Goal: Check status

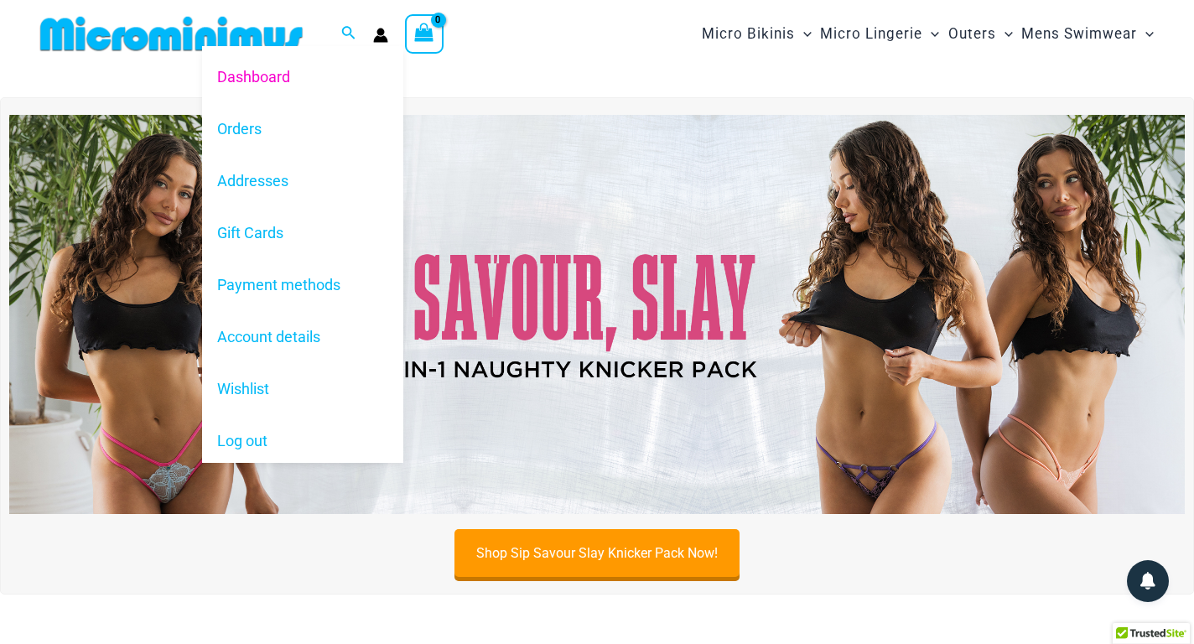
click at [380, 37] on icon "Account icon link" at bounding box center [381, 38] width 14 height 7
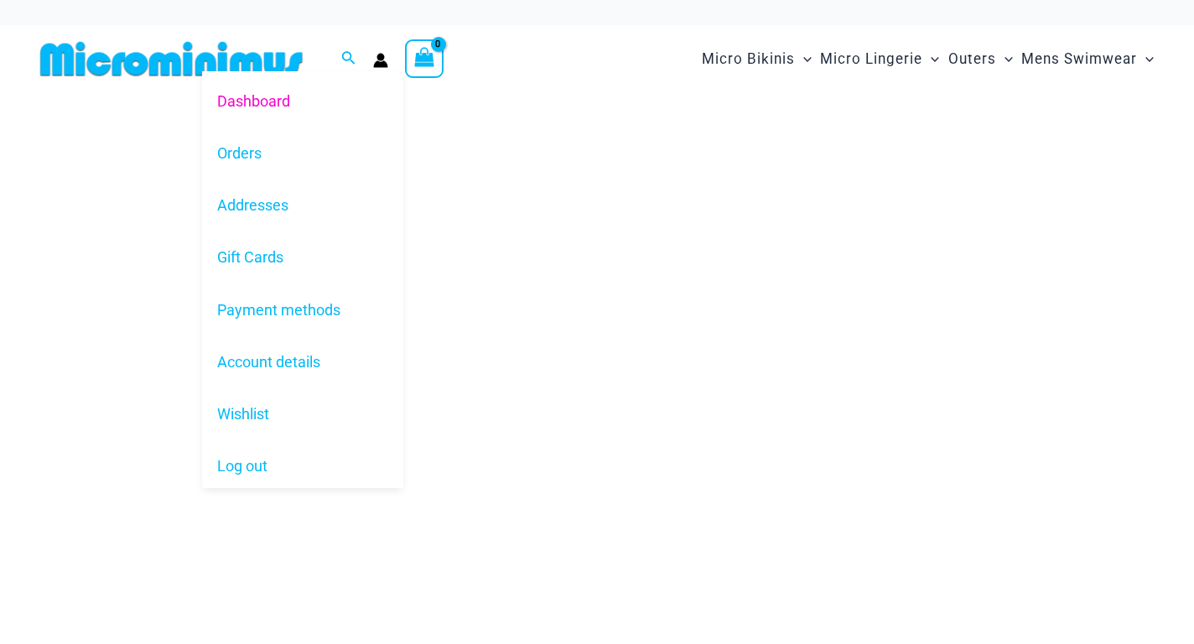
click at [382, 62] on icon "Account icon link" at bounding box center [381, 63] width 14 height 7
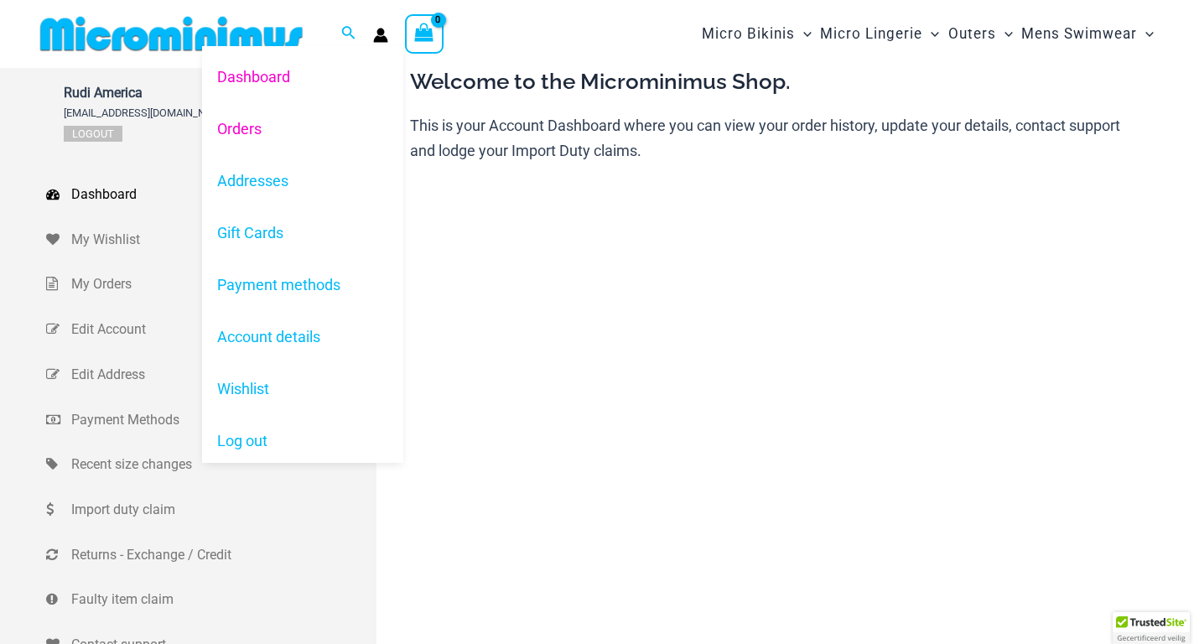
click at [249, 127] on link "Orders" at bounding box center [302, 128] width 201 height 52
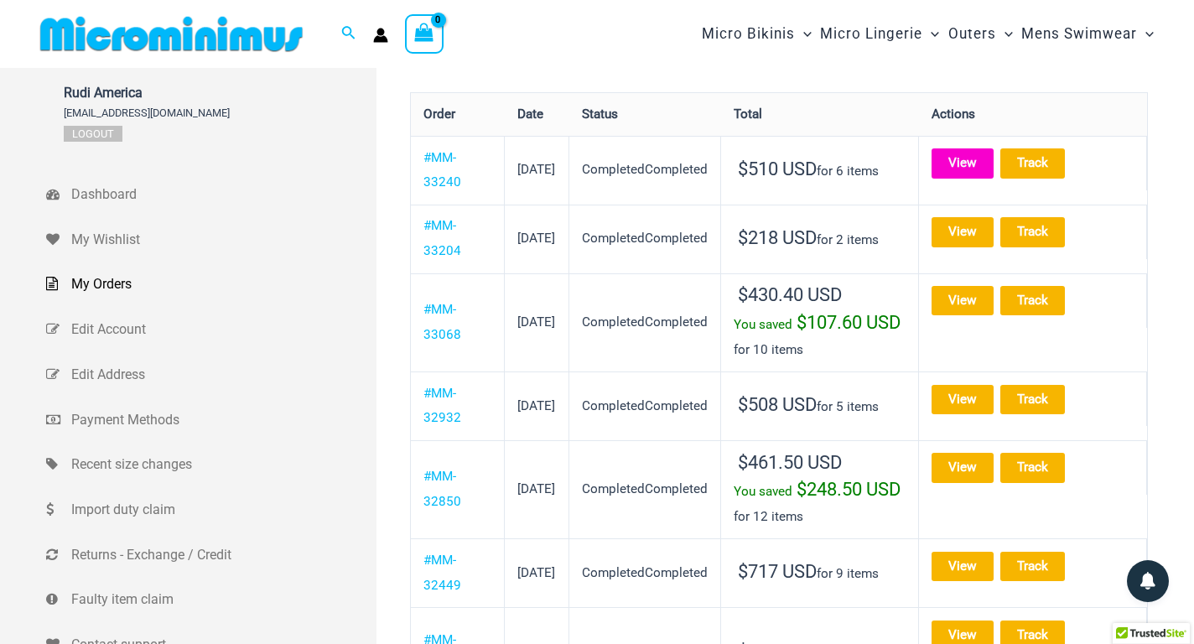
click at [991, 162] on link "View" at bounding box center [963, 162] width 62 height 29
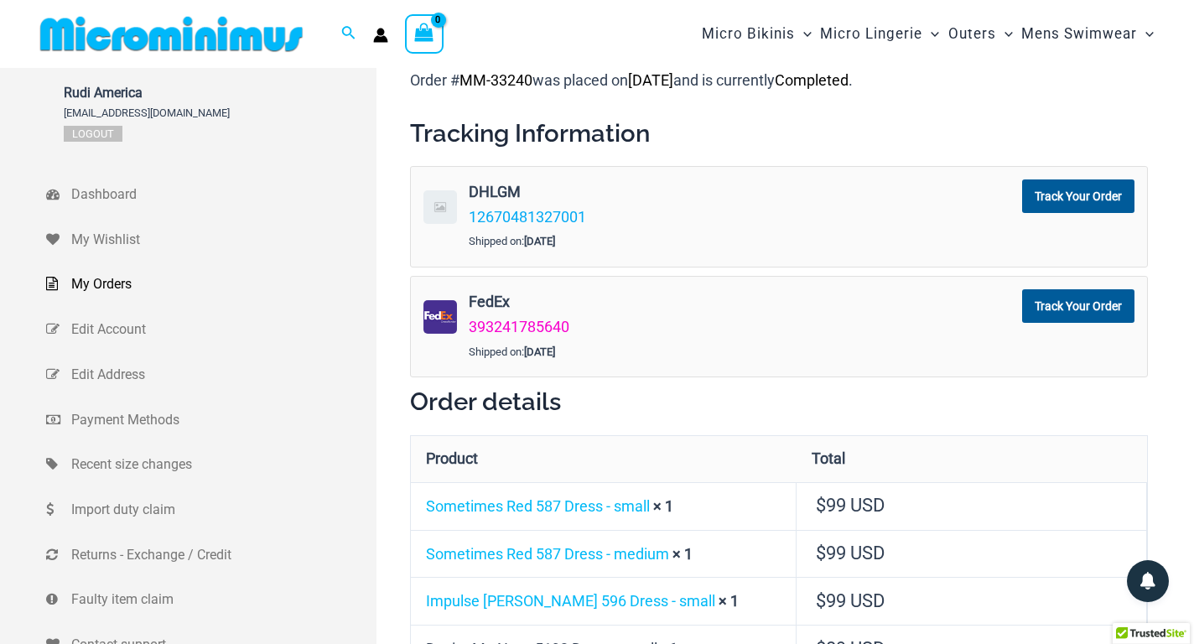
click at [519, 326] on link "393241785640" at bounding box center [519, 327] width 101 height 18
